Goal: Information Seeking & Learning: Learn about a topic

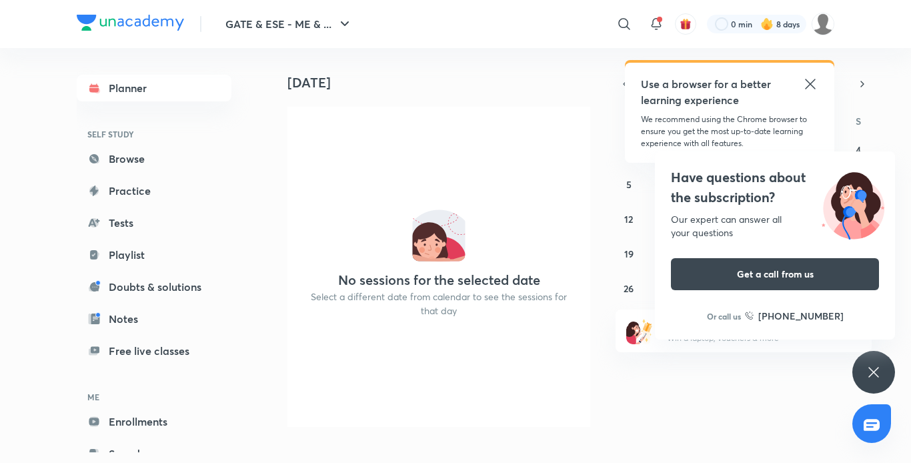
click at [812, 81] on icon at bounding box center [810, 84] width 16 height 16
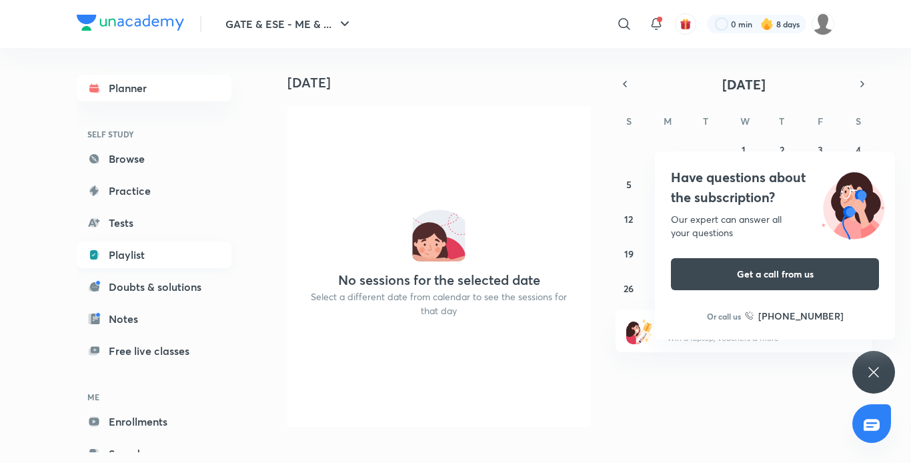
click at [141, 249] on link "Playlist" at bounding box center [154, 254] width 155 height 27
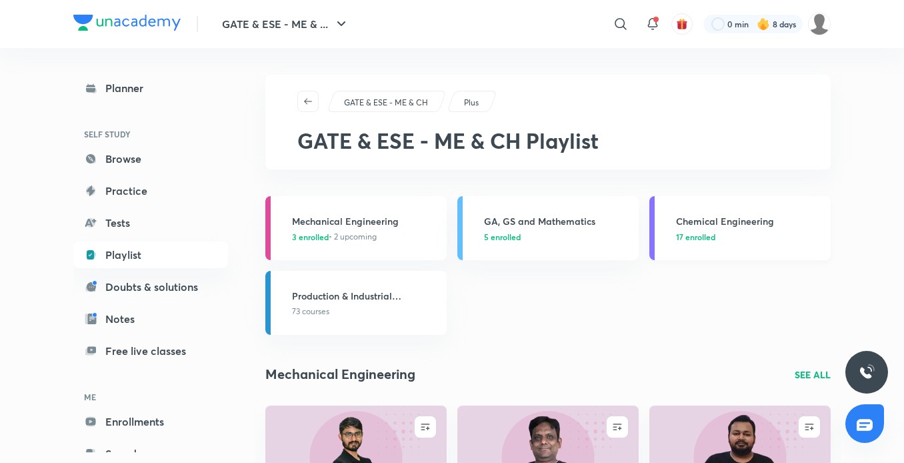
click at [697, 216] on h3 "Chemical Engineering" at bounding box center [749, 221] width 147 height 14
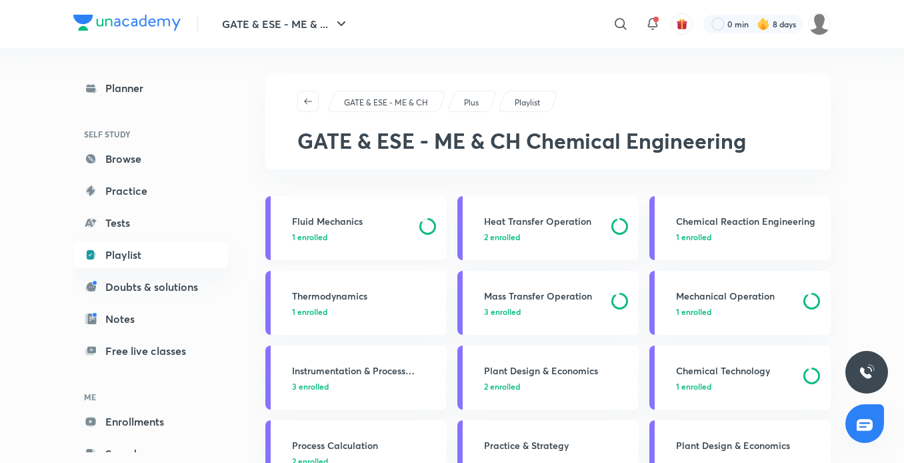
click at [369, 217] on h3 "Fluid Mechanics" at bounding box center [351, 221] width 119 height 14
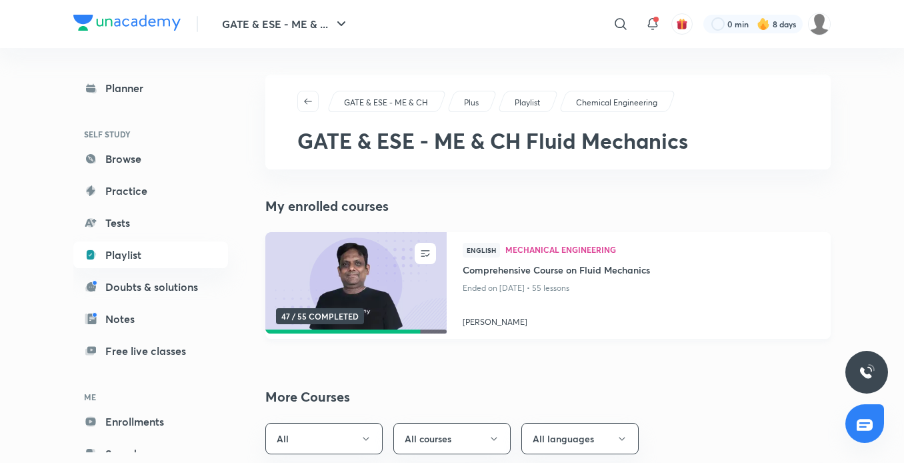
click at [375, 267] on img at bounding box center [355, 282] width 185 height 103
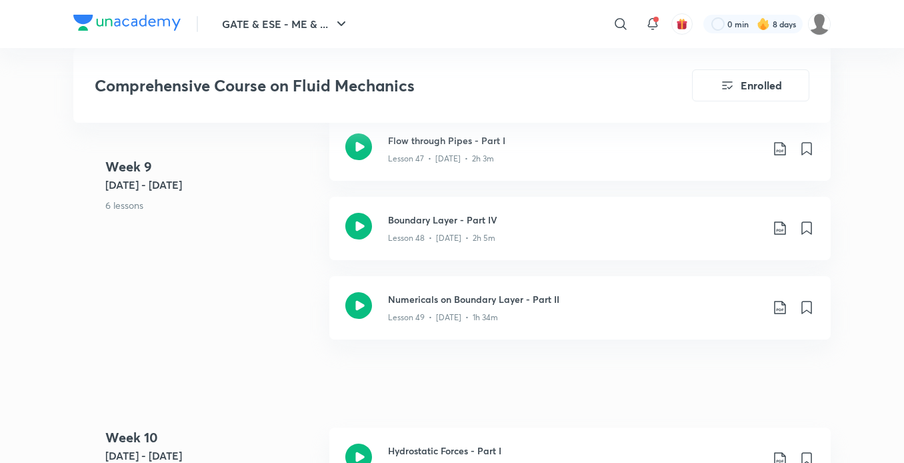
scroll to position [4994, 0]
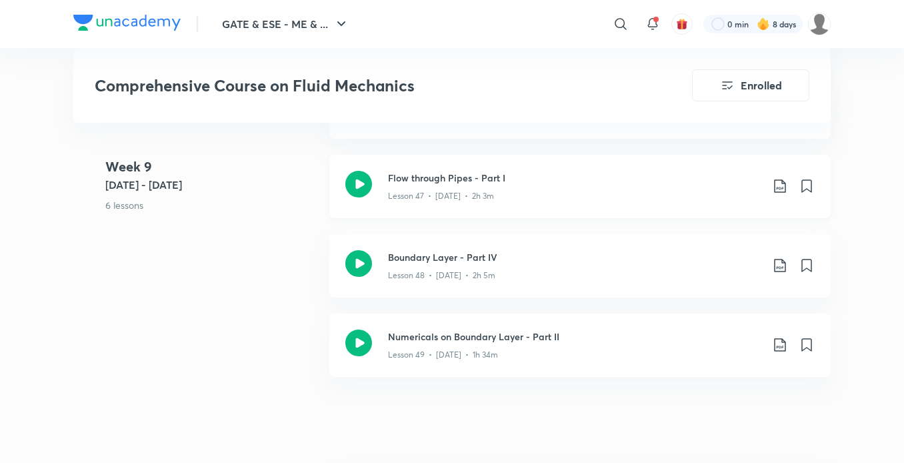
click at [457, 194] on p "Lesson 47 • [DATE] • 2h 3m" at bounding box center [441, 196] width 106 height 12
